Goal: Information Seeking & Learning: Learn about a topic

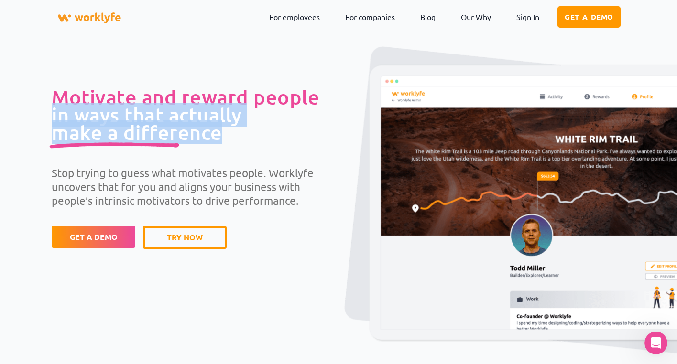
drag, startPoint x: 52, startPoint y: 105, endPoint x: 249, endPoint y: 138, distance: 200.2
click at [245, 138] on h1 "Motivate and reward people in ways that actually make a difference" at bounding box center [195, 114] width 287 height 53
click at [250, 137] on h1 "Motivate and reward people in ways that actually make a difference" at bounding box center [195, 114] width 287 height 53
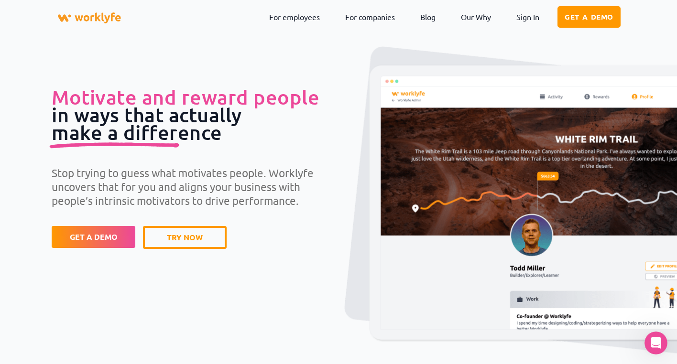
click at [139, 103] on span "Motivate and reward people" at bounding box center [186, 97] width 268 height 24
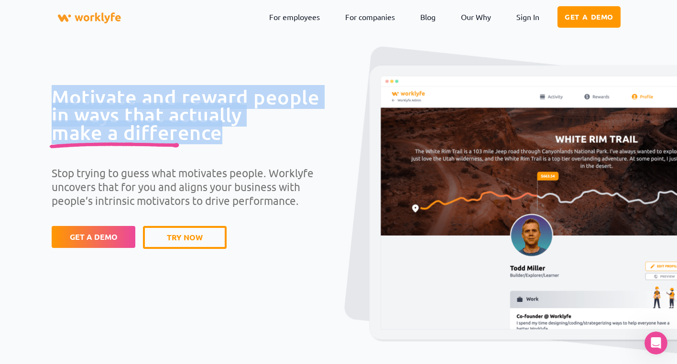
drag, startPoint x: 101, startPoint y: 118, endPoint x: 264, endPoint y: 143, distance: 165.0
click at [264, 143] on div "Motivate and reward people in ways that actually make a difference Stop trying …" at bounding box center [338, 236] width 677 height 400
click at [264, 143] on div "Motivate and reward people in ways that actually make a difference Stop trying …" at bounding box center [195, 168] width 287 height 161
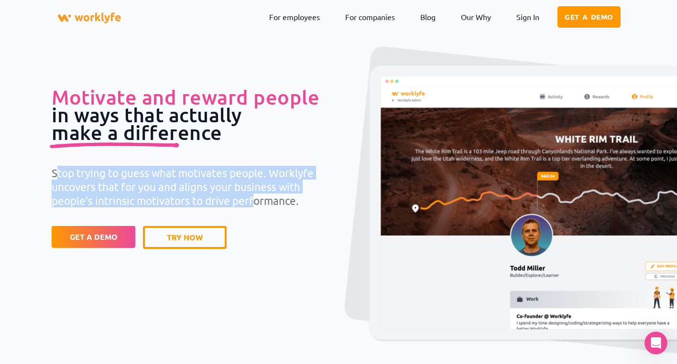
drag, startPoint x: 55, startPoint y: 177, endPoint x: 282, endPoint y: 202, distance: 228.1
click at [263, 201] on p "Stop trying to guess what motivates people. Worklyfe uncovers that for you and …" at bounding box center [195, 187] width 287 height 42
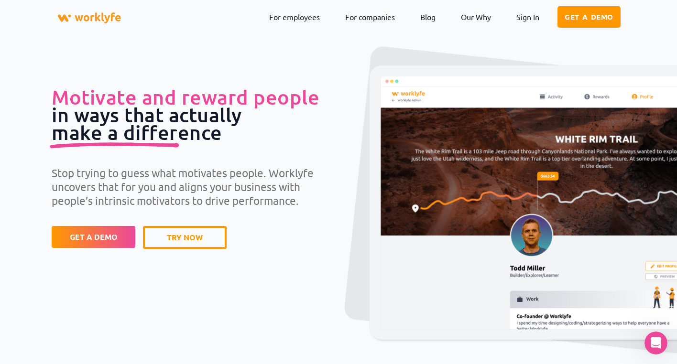
click at [282, 202] on p "Stop trying to guess what motivates people. Worklyfe uncovers that for you and …" at bounding box center [195, 187] width 287 height 42
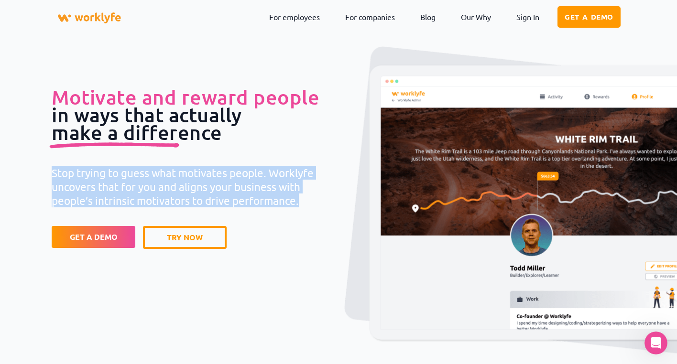
drag, startPoint x: 305, startPoint y: 208, endPoint x: 30, endPoint y: 174, distance: 277.6
click at [30, 174] on div "Motivate and reward people in ways that actually make a difference Stop trying …" at bounding box center [338, 236] width 677 height 400
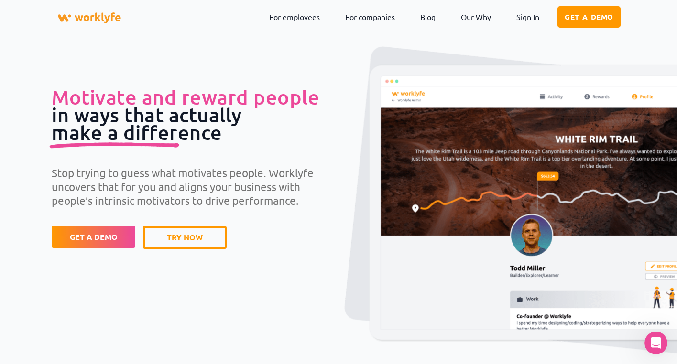
click at [134, 130] on b "Motivate and reward people in ways that actually make a difference" at bounding box center [186, 114] width 268 height 59
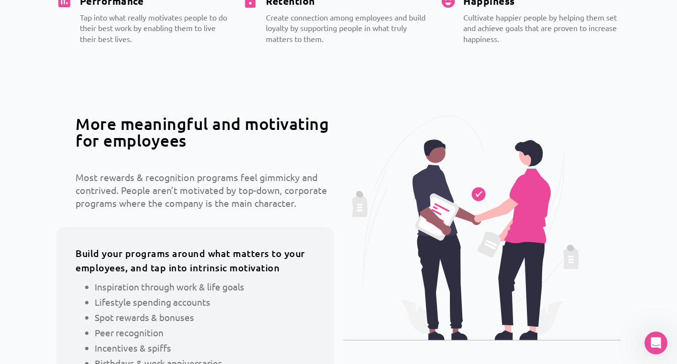
scroll to position [446, 0]
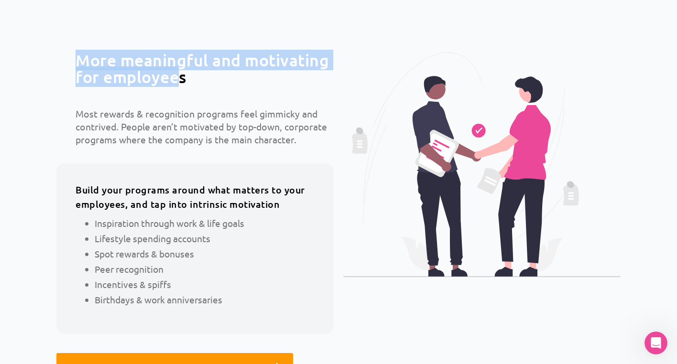
drag, startPoint x: 74, startPoint y: 59, endPoint x: 206, endPoint y: 87, distance: 134.3
click at [194, 86] on div "More meaningful and motivating for employees Most rewards & recognition program…" at bounding box center [195, 216] width 287 height 339
click at [209, 87] on div "More meaningful and motivating for employees Most rewards & recognition program…" at bounding box center [195, 216] width 287 height 339
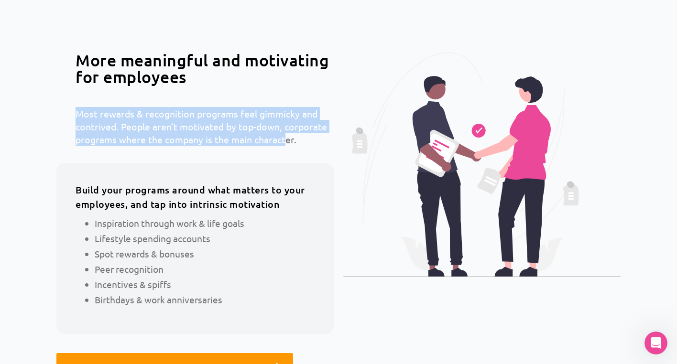
drag, startPoint x: 82, startPoint y: 112, endPoint x: 294, endPoint y: 139, distance: 213.0
click at [289, 138] on p "Most rewards & recognition programs feel gimmicky and contrived. People aren’t …" at bounding box center [205, 126] width 258 height 39
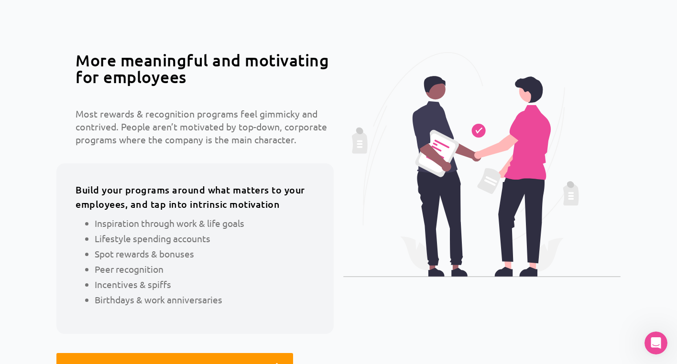
click at [295, 139] on p "Most rewards & recognition programs feel gimmicky and contrived. People aren’t …" at bounding box center [205, 126] width 258 height 39
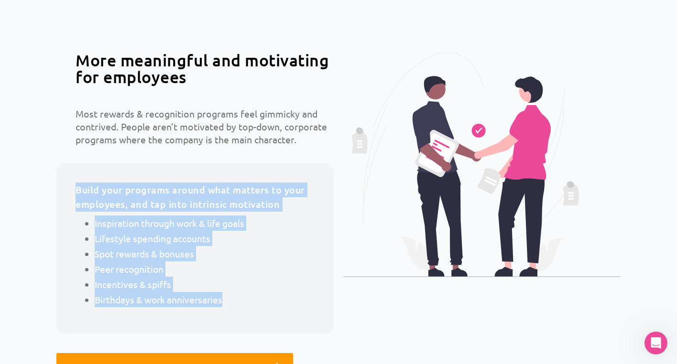
drag, startPoint x: 96, startPoint y: 189, endPoint x: 236, endPoint y: 301, distance: 179.3
click at [235, 301] on div "Build your programs around what matters to your employees, and tap into intrins…" at bounding box center [194, 249] width 277 height 171
click at [237, 302] on li "Birthdays & work anniversaries" at bounding box center [205, 299] width 220 height 15
click at [173, 190] on b "Build your programs around what matters to your employees, and tap into intrins…" at bounding box center [191, 197] width 230 height 27
click at [165, 165] on div "Build your programs around what matters to your employees, and tap into intrins…" at bounding box center [194, 249] width 277 height 171
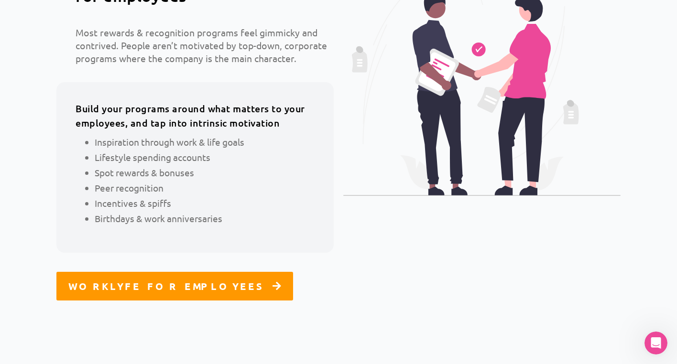
scroll to position [765, 0]
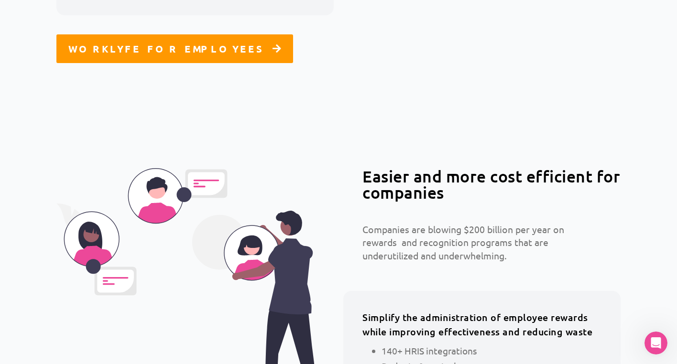
click at [467, 141] on div "Easier and more cost efficient for companies Companies are blowing $200 billion…" at bounding box center [339, 339] width 574 height 447
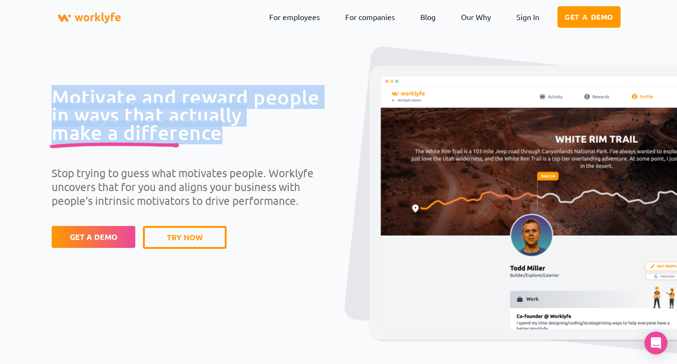
drag, startPoint x: 52, startPoint y: 93, endPoint x: 252, endPoint y: 131, distance: 202.9
click at [242, 131] on div "Motivate and reward people in ways that actually make a difference Stop trying …" at bounding box center [338, 236] width 677 height 400
click at [252, 131] on h1 "Motivate and reward people in ways that actually make a difference" at bounding box center [195, 114] width 287 height 53
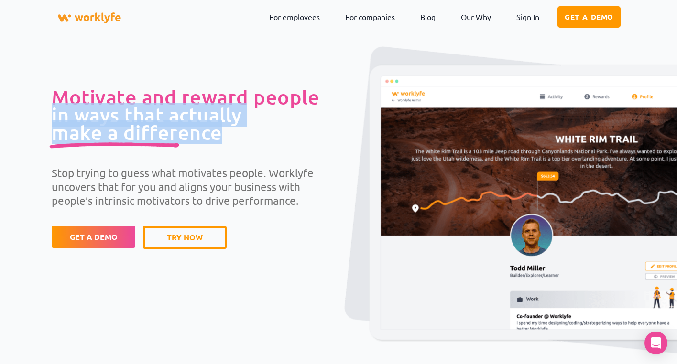
drag, startPoint x: 247, startPoint y: 130, endPoint x: 37, endPoint y: 107, distance: 210.7
click at [37, 107] on div "Motivate and reward people in ways that actually make a difference Stop trying …" at bounding box center [338, 236] width 677 height 400
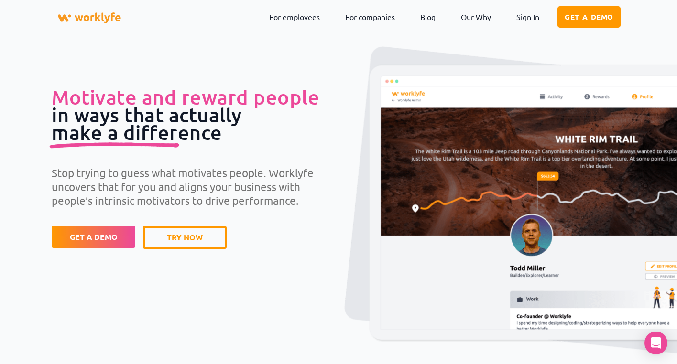
click at [50, 95] on div "Motivate and reward people in ways that actually make a difference Stop trying …" at bounding box center [338, 236] width 677 height 400
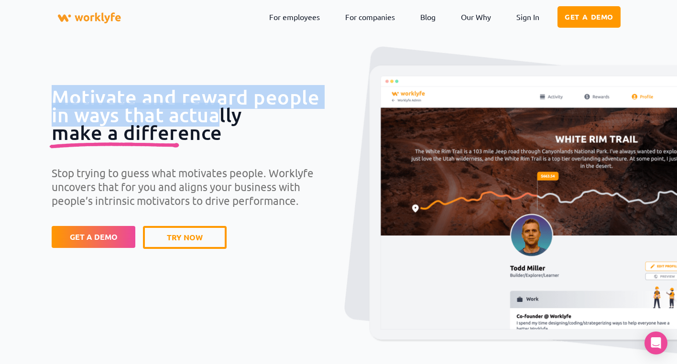
drag, startPoint x: 46, startPoint y: 92, endPoint x: 232, endPoint y: 124, distance: 189.3
click at [231, 123] on div "Motivate and reward people in ways that actually make a difference Stop trying …" at bounding box center [338, 236] width 677 height 400
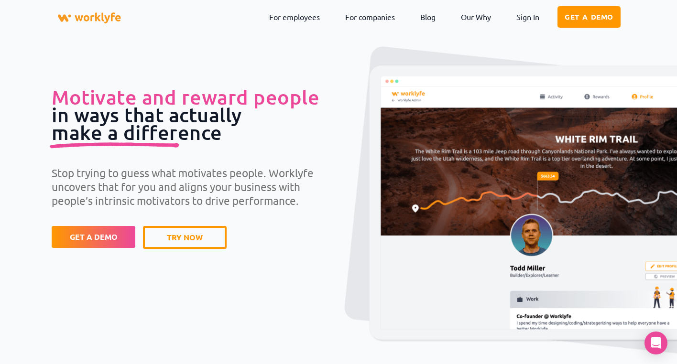
click at [261, 127] on h1 "Motivate and reward people in ways that actually make a difference" at bounding box center [195, 114] width 287 height 53
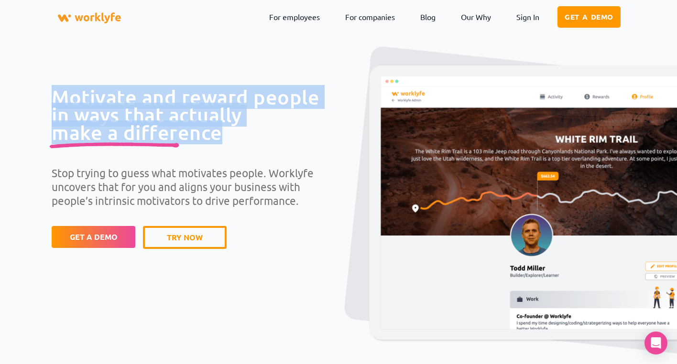
drag, startPoint x: 258, startPoint y: 135, endPoint x: 49, endPoint y: 100, distance: 211.4
click at [52, 100] on h1 "Motivate and reward people in ways that actually make a difference" at bounding box center [195, 114] width 287 height 53
drag, startPoint x: 49, startPoint y: 100, endPoint x: 59, endPoint y: 98, distance: 9.8
click at [49, 100] on div "Motivate and reward people in ways that actually make a difference Stop trying …" at bounding box center [338, 236] width 677 height 400
click at [192, 99] on span "Motivate and reward people" at bounding box center [186, 97] width 268 height 24
